Goal: Information Seeking & Learning: Learn about a topic

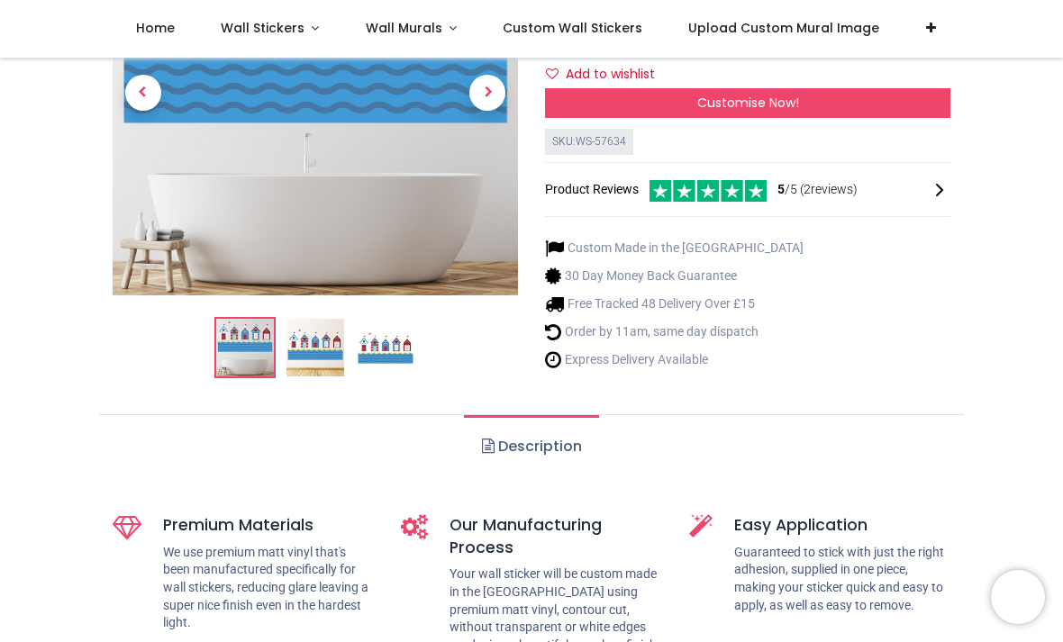
scroll to position [262, 0]
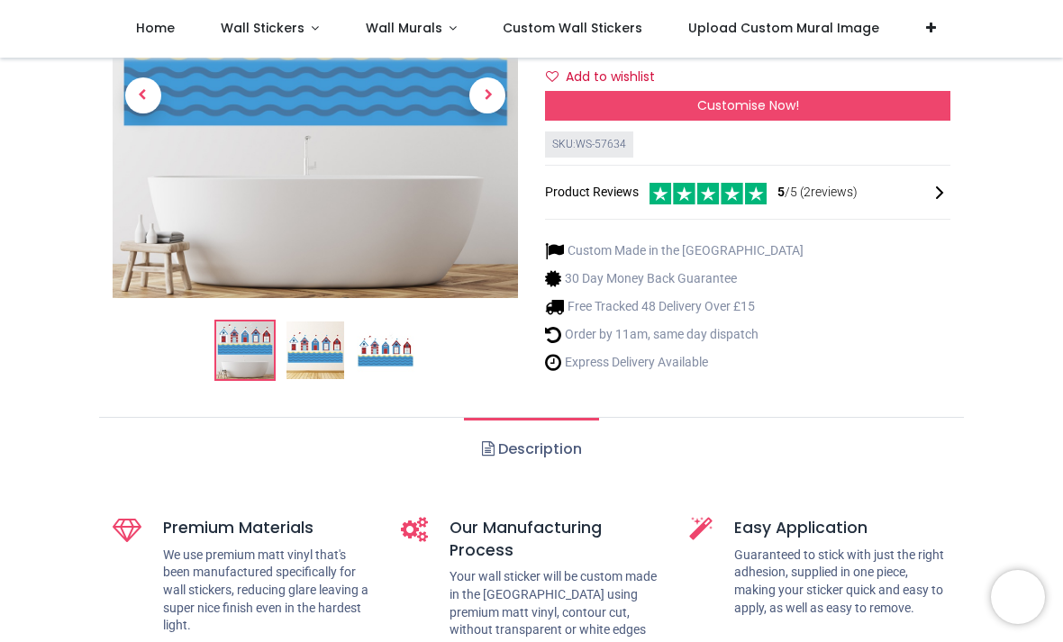
click at [321, 351] on img at bounding box center [315, 350] width 58 height 58
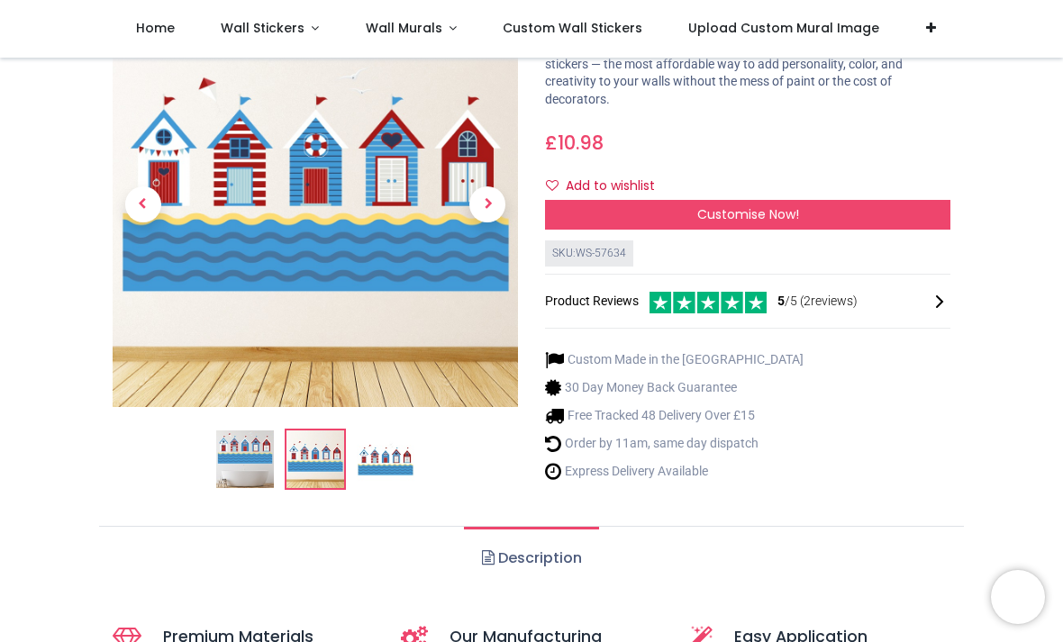
scroll to position [147, 0]
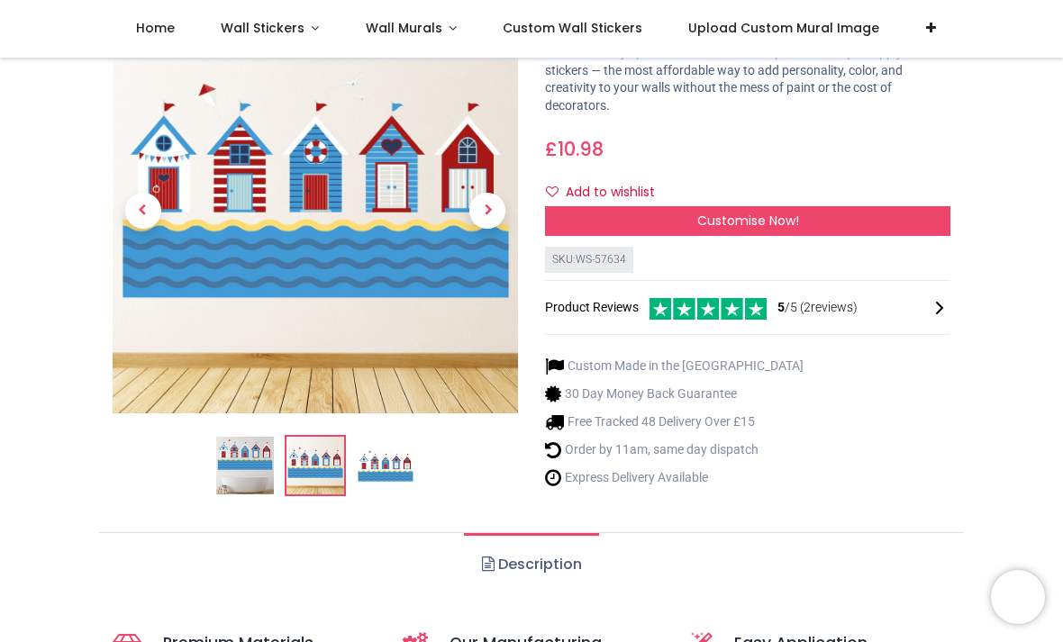
click at [390, 465] on img at bounding box center [386, 466] width 58 height 58
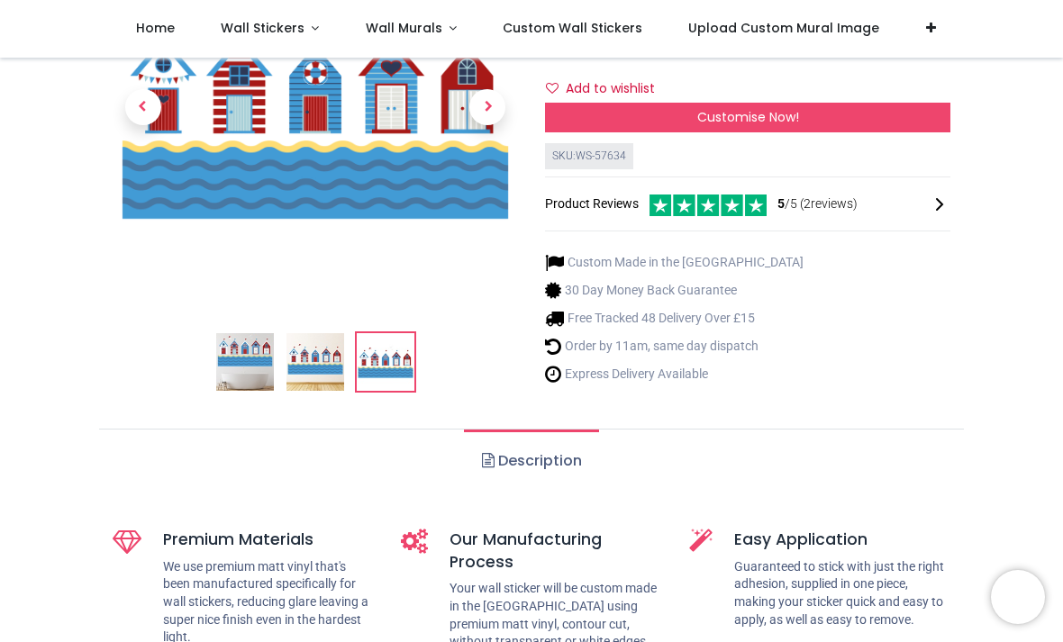
scroll to position [249, 0]
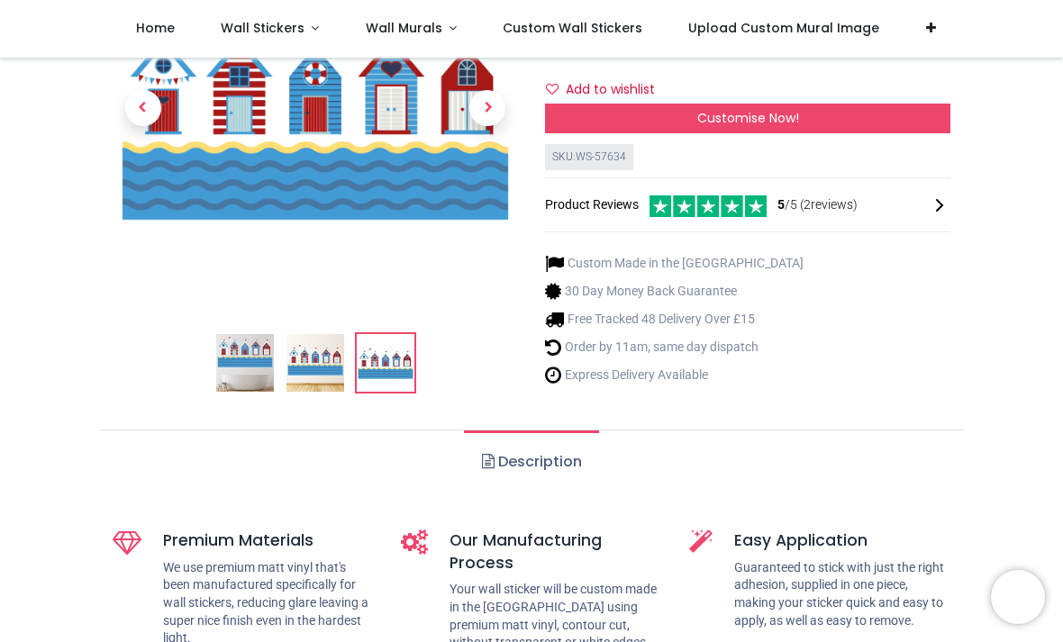
click at [532, 462] on link "Description" at bounding box center [531, 461] width 134 height 63
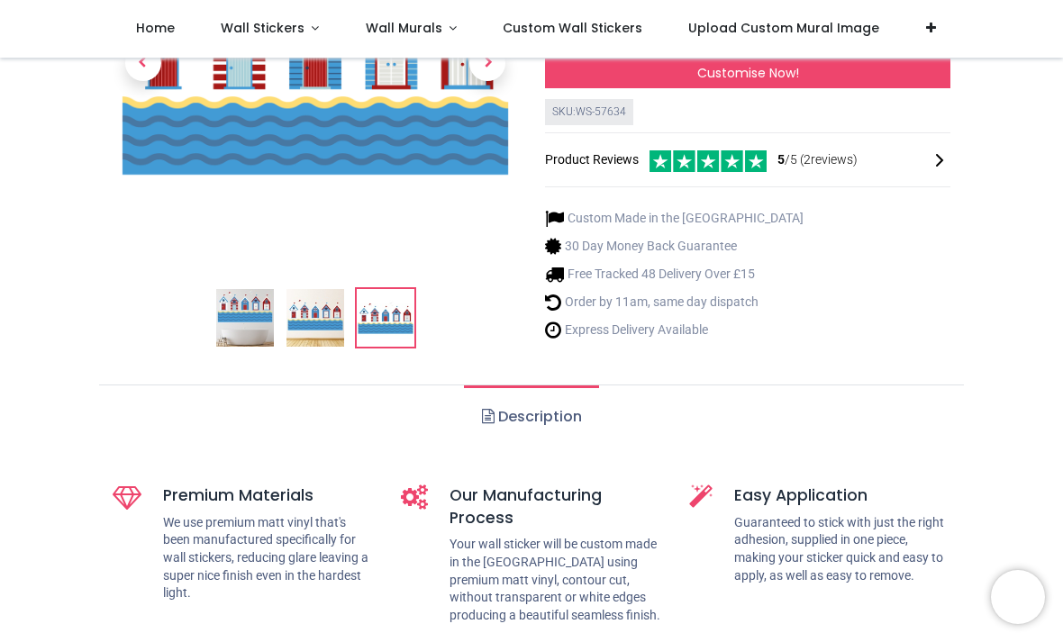
scroll to position [309, 0]
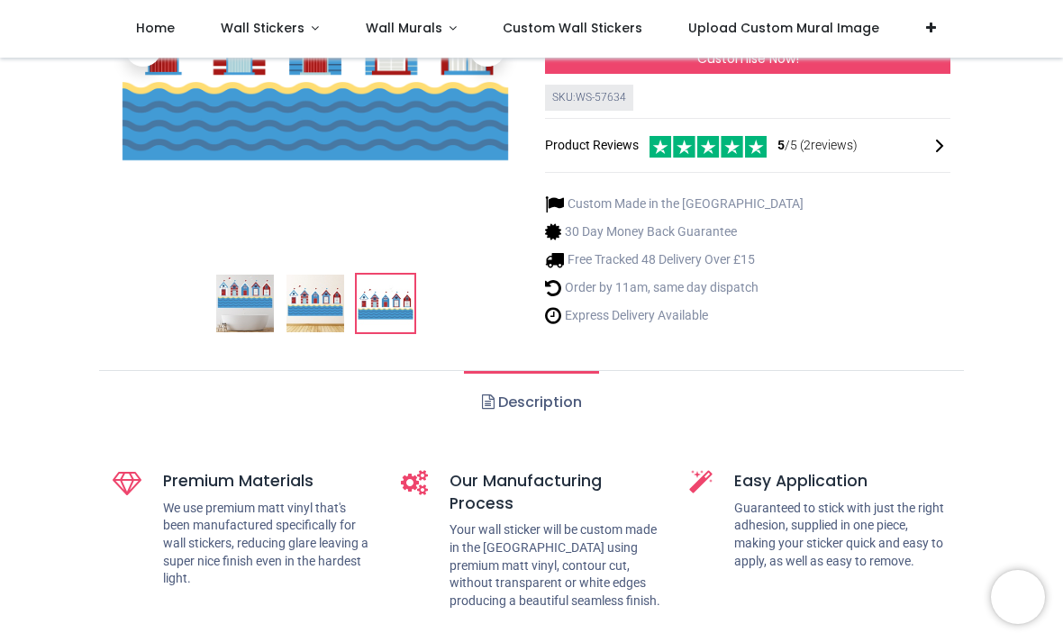
click at [494, 406] on link "Description" at bounding box center [531, 402] width 134 height 63
click at [556, 403] on link "Description" at bounding box center [531, 402] width 134 height 63
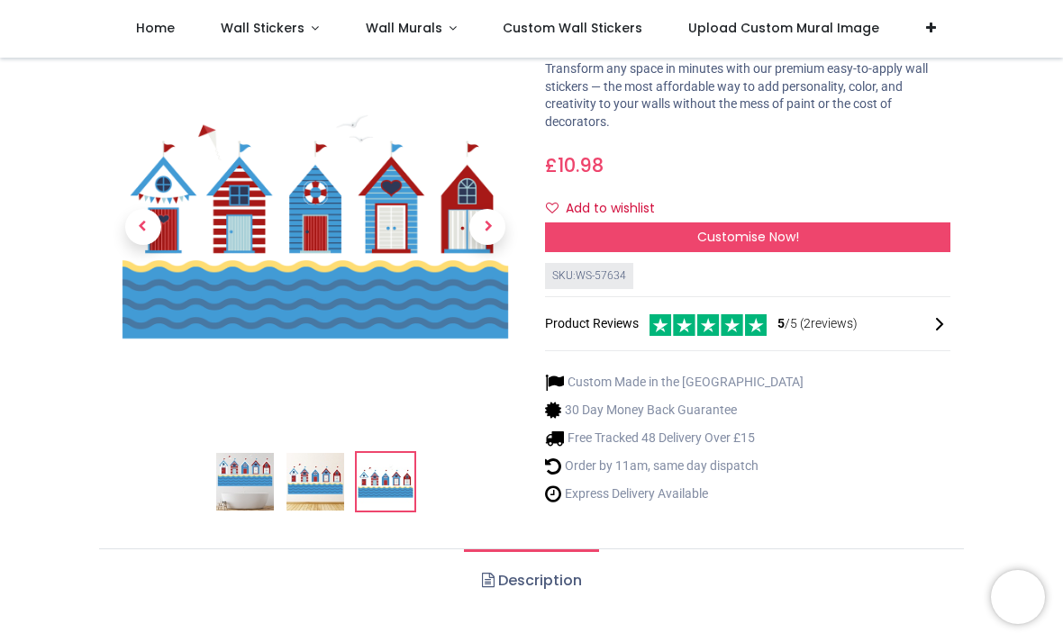
scroll to position [122, 0]
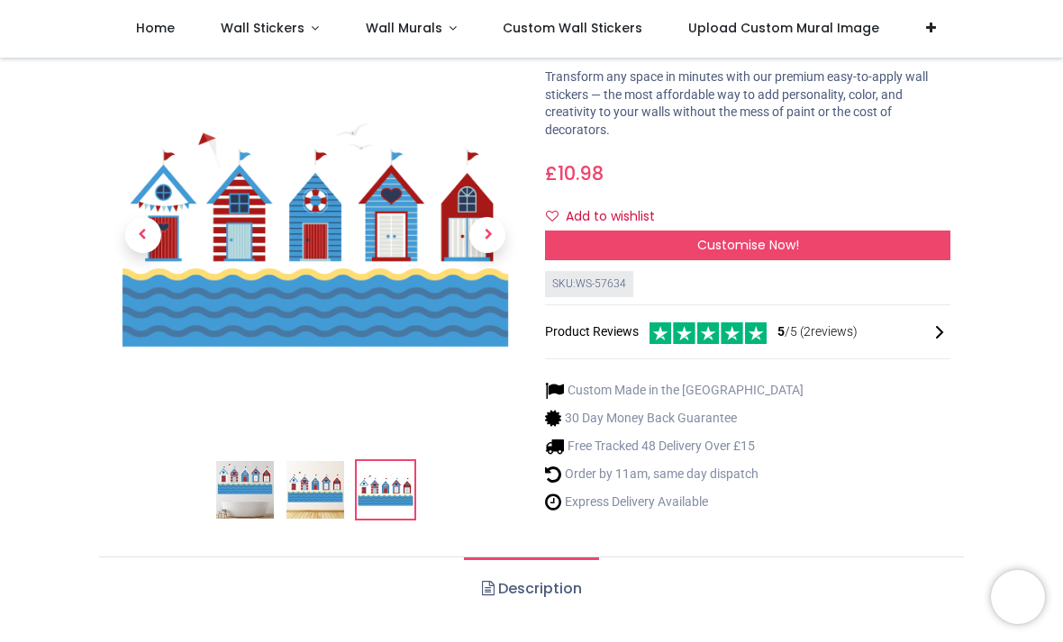
click at [247, 493] on img at bounding box center [245, 490] width 58 height 58
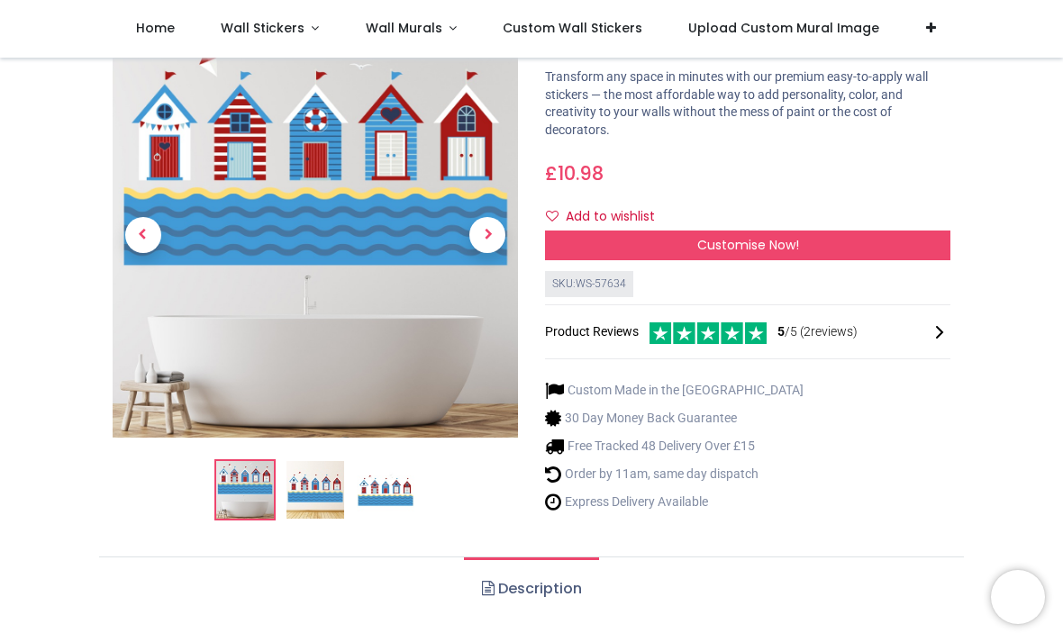
click at [486, 230] on span "Next" at bounding box center [487, 235] width 36 height 36
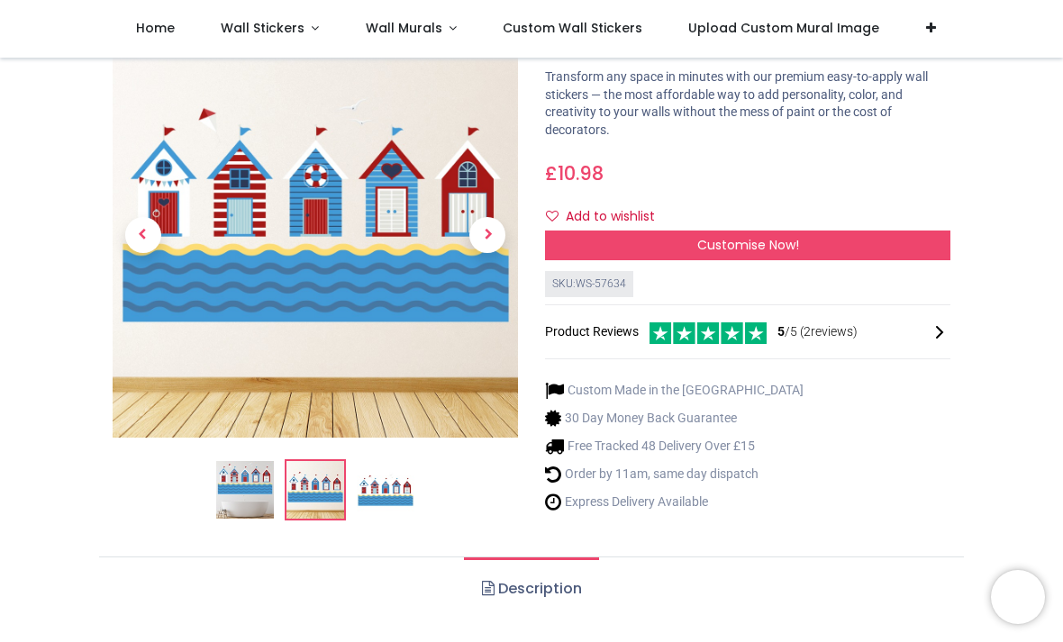
click at [493, 231] on span "Next" at bounding box center [487, 235] width 36 height 36
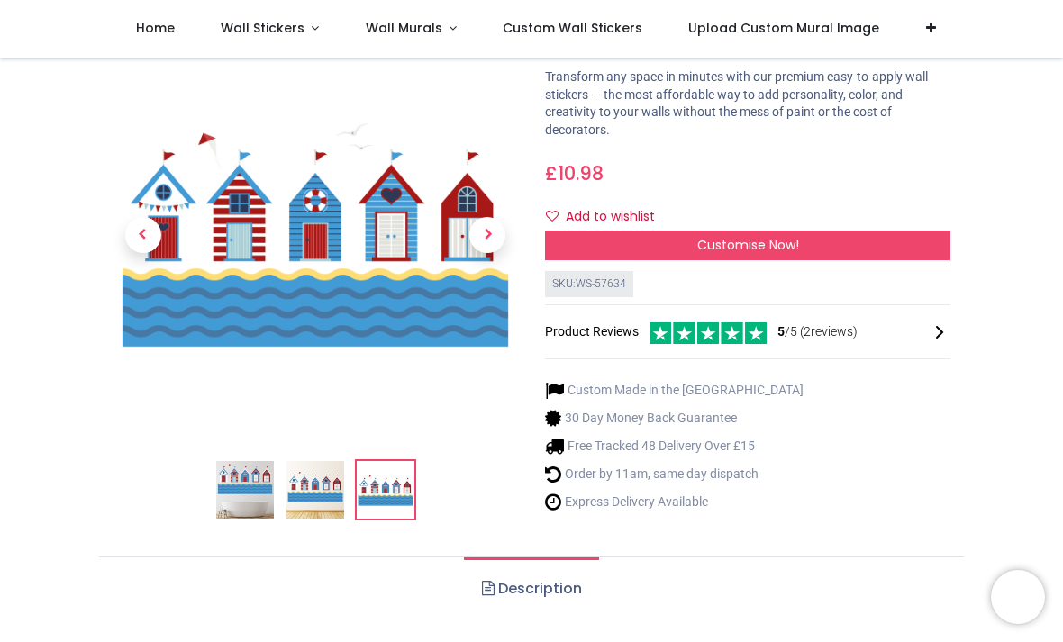
click at [485, 237] on span "Next" at bounding box center [487, 235] width 36 height 36
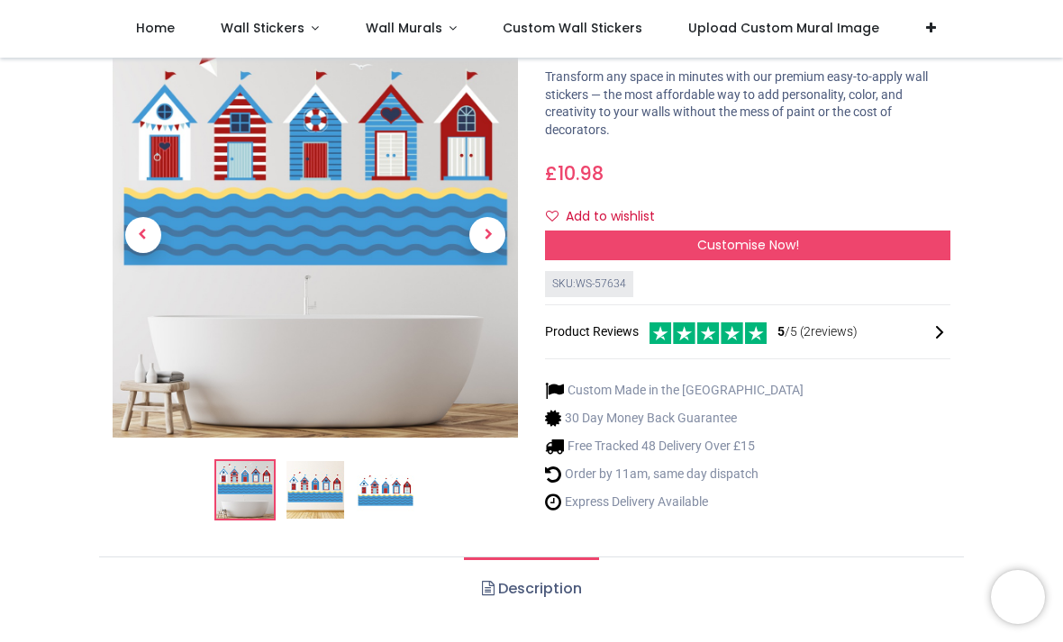
click at [493, 225] on span "Next" at bounding box center [487, 235] width 36 height 36
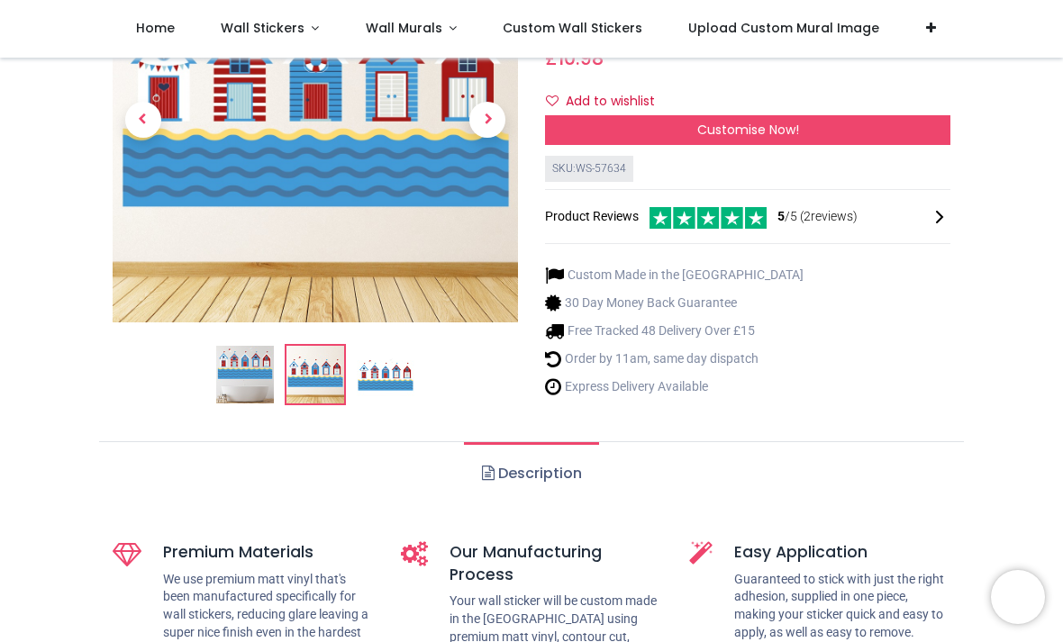
scroll to position [249, 0]
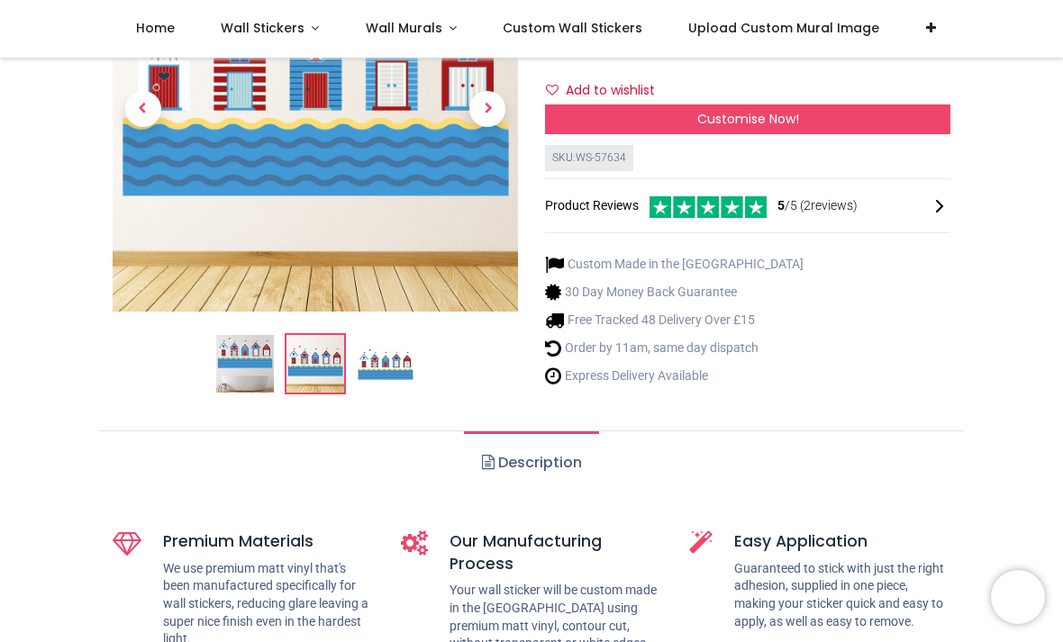
click at [530, 431] on link "Description" at bounding box center [531, 462] width 134 height 63
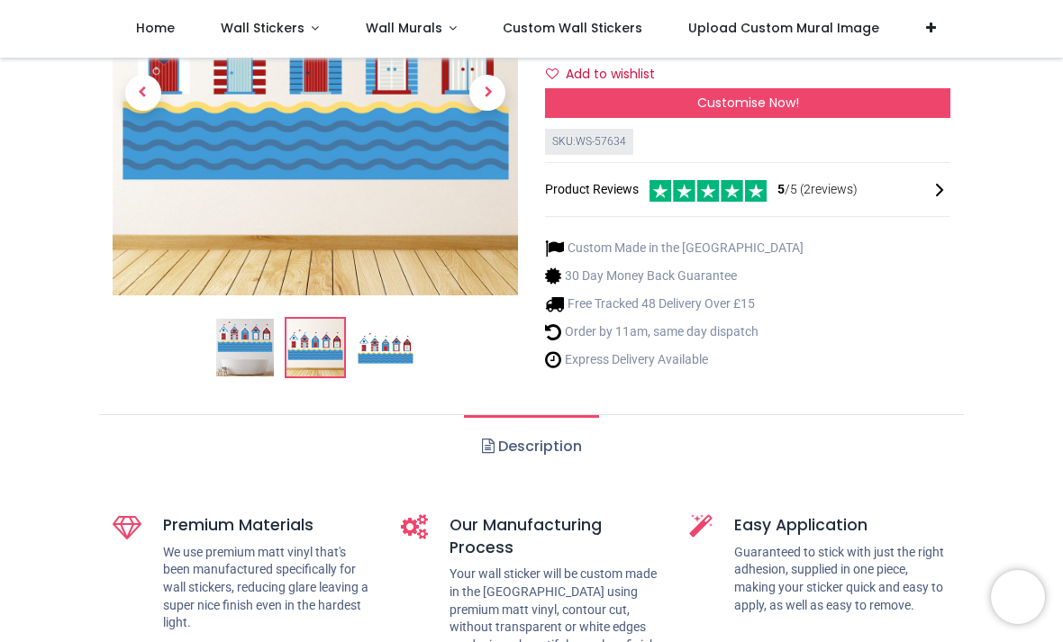
scroll to position [117, 0]
